Goal: Information Seeking & Learning: Learn about a topic

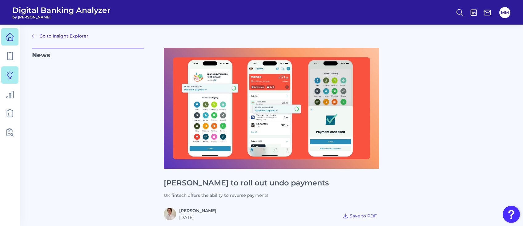
scroll to position [233, 0]
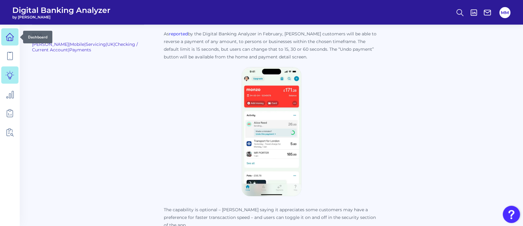
click at [10, 34] on icon at bounding box center [10, 37] width 8 height 8
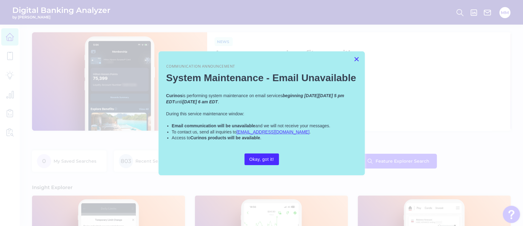
click at [356, 60] on button "×" at bounding box center [357, 59] width 6 height 10
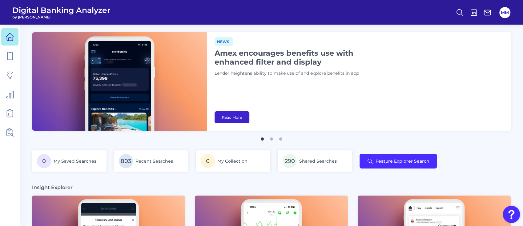
click at [236, 119] on link "Read More" at bounding box center [232, 117] width 35 height 12
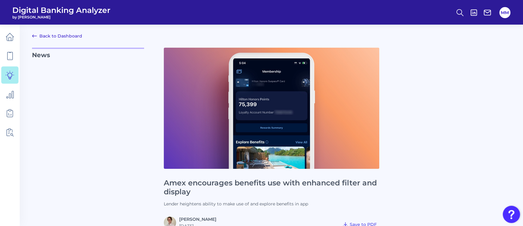
click at [255, 183] on h1 "Amex encourages benefits use with enhanced filter and display" at bounding box center [272, 188] width 216 height 18
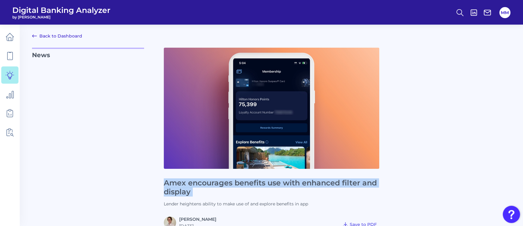
click at [255, 183] on h1 "Amex encourages benefits use with enhanced filter and display" at bounding box center [272, 188] width 216 height 18
copy h1 "Amex encourages benefits use with enhanced filter and display"
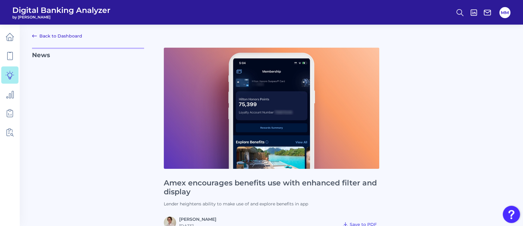
click at [399, 165] on div "News Amex encourages benefits use with enhanced filter and display Lender heigh…" at bounding box center [271, 138] width 479 height 181
click at [227, 204] on p "Lender heightens ability to make use of and explore benefits in app" at bounding box center [272, 204] width 216 height 6
copy p "Lender heightens ability to make use of and explore benefits in app"
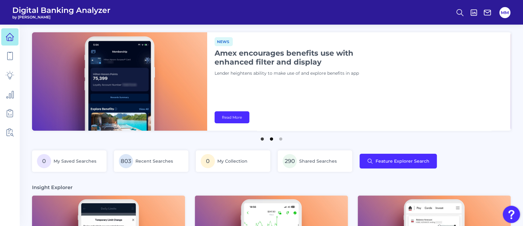
click at [272, 138] on button "2" at bounding box center [272, 138] width 6 height 6
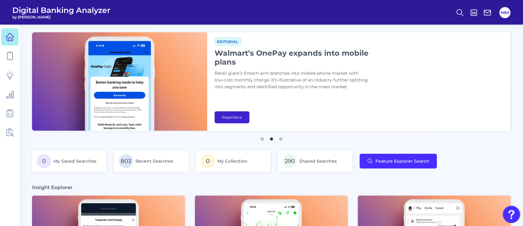
click at [239, 119] on link "Read More" at bounding box center [232, 117] width 35 height 12
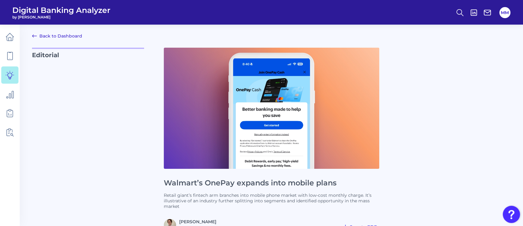
click at [296, 183] on h1 "Walmart’s OnePay expands into mobile plans" at bounding box center [272, 183] width 216 height 9
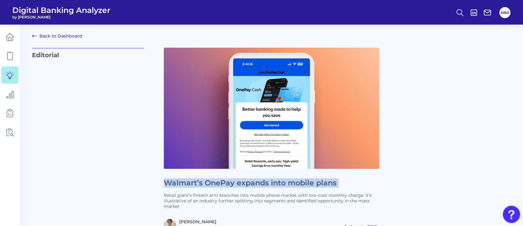
click at [296, 183] on h1 "Walmart’s OnePay expands into mobile plans" at bounding box center [272, 183] width 216 height 9
click at [254, 196] on p "Retail giant’s fintech arm branches into mobile phone market with low-cost mont…" at bounding box center [272, 201] width 216 height 17
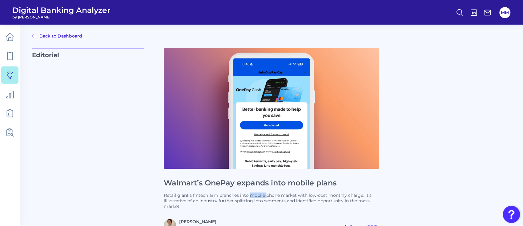
click at [254, 196] on p "Retail giant’s fintech arm branches into mobile phone market with low-cost mont…" at bounding box center [272, 201] width 216 height 17
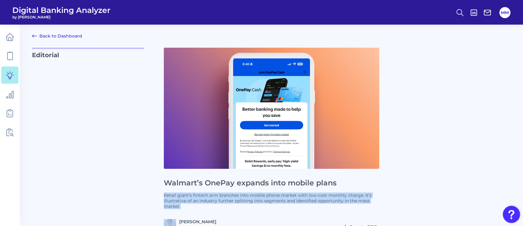
click at [254, 196] on p "Retail giant’s fintech arm branches into mobile phone market with low-cost mont…" at bounding box center [272, 201] width 216 height 17
copy p "Retail giant’s fintech arm branches into mobile phone market with low-cost mont…"
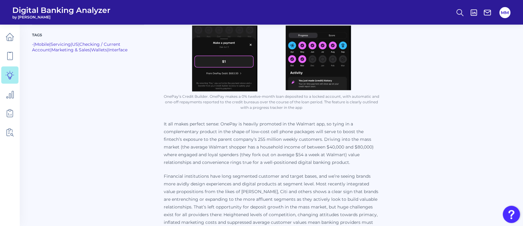
scroll to position [366, 0]
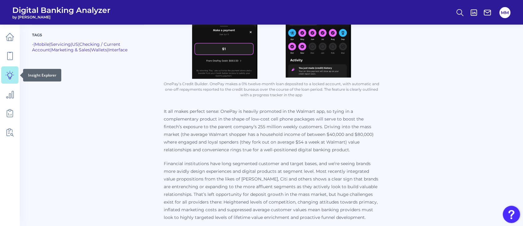
click at [9, 73] on icon at bounding box center [10, 75] width 8 height 8
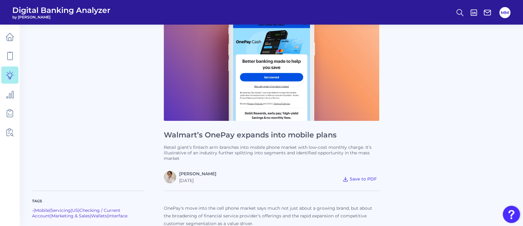
scroll to position [29, 0]
